Goal: Information Seeking & Learning: Find specific fact

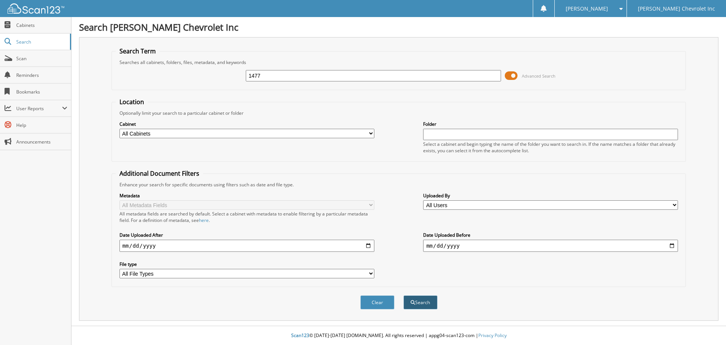
type input "1477"
click at [424, 305] on button "Search" at bounding box center [421, 302] width 34 height 14
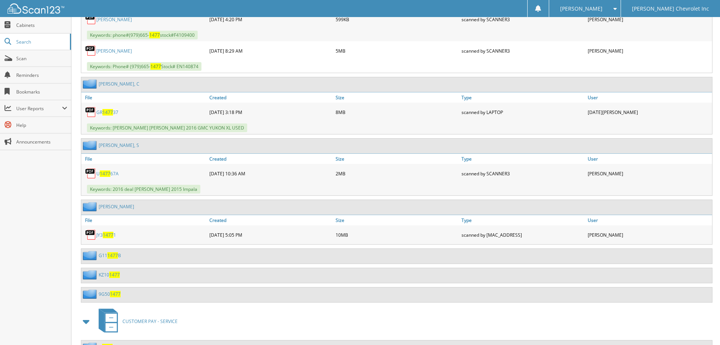
scroll to position [719, 0]
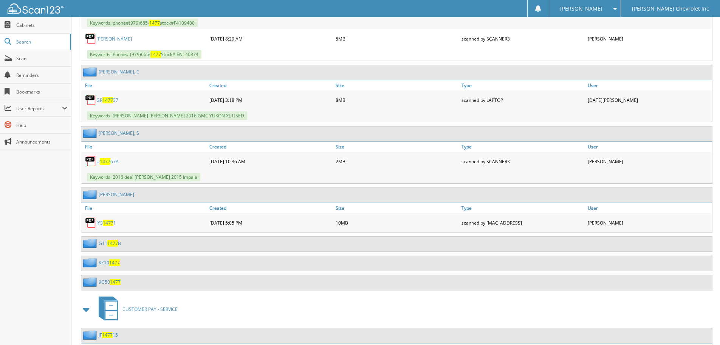
click at [100, 265] on link "KZ10 1477" at bounding box center [109, 262] width 21 height 6
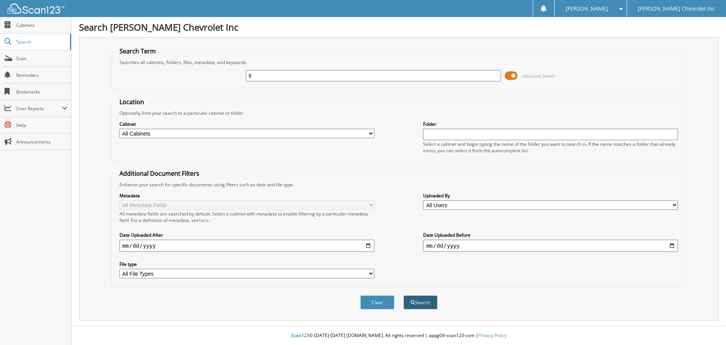
type input "6"
click at [422, 303] on button "Search" at bounding box center [421, 302] width 34 height 14
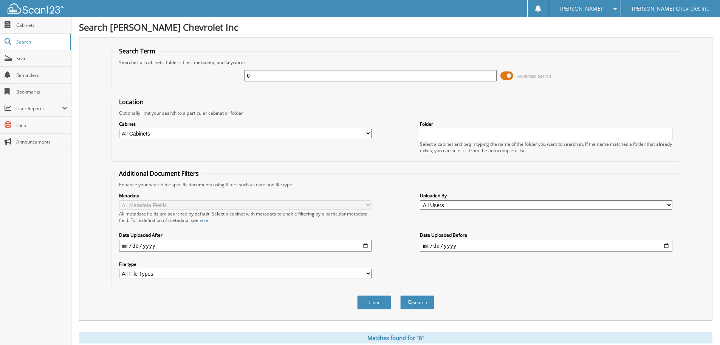
click at [422, 302] on button "Search" at bounding box center [418, 302] width 34 height 14
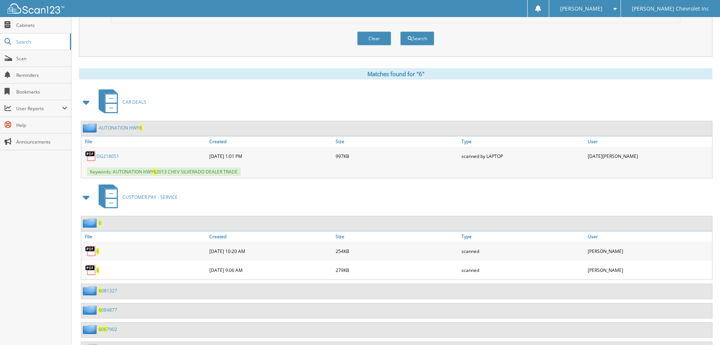
scroll to position [263, 0]
click at [90, 253] on img at bounding box center [90, 250] width 11 height 11
click at [91, 248] on img at bounding box center [90, 250] width 11 height 11
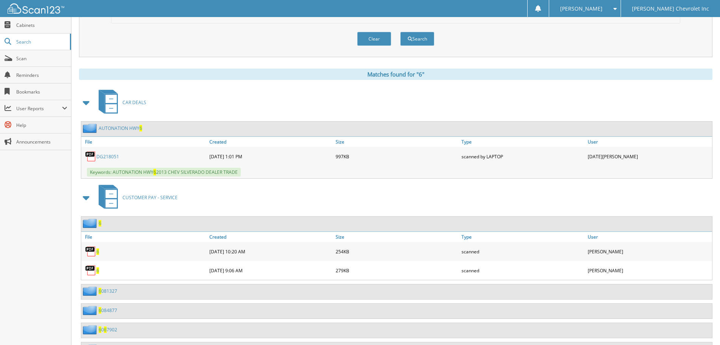
click at [91, 248] on img at bounding box center [90, 250] width 11 height 11
click at [91, 224] on img at bounding box center [91, 222] width 16 height 9
click at [99, 223] on span "6" at bounding box center [100, 223] width 3 height 6
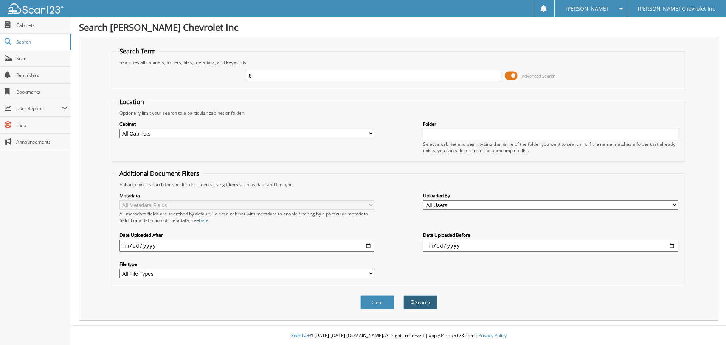
type input "6"
click at [423, 303] on button "Search" at bounding box center [421, 302] width 34 height 14
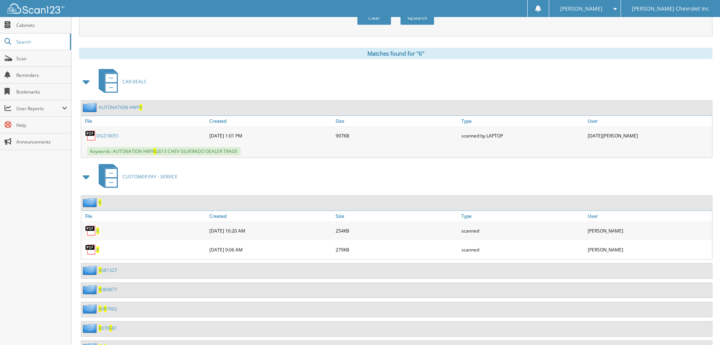
scroll to position [303, 0]
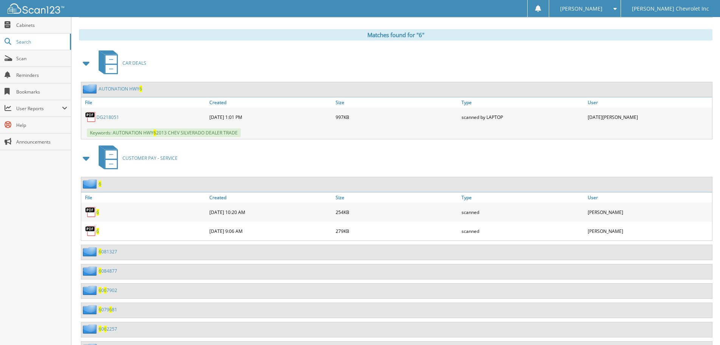
click at [98, 183] on img at bounding box center [91, 183] width 16 height 9
click at [85, 184] on img at bounding box center [91, 183] width 16 height 9
click at [100, 183] on span "6" at bounding box center [100, 183] width 3 height 6
